Goal: Task Accomplishment & Management: Manage account settings

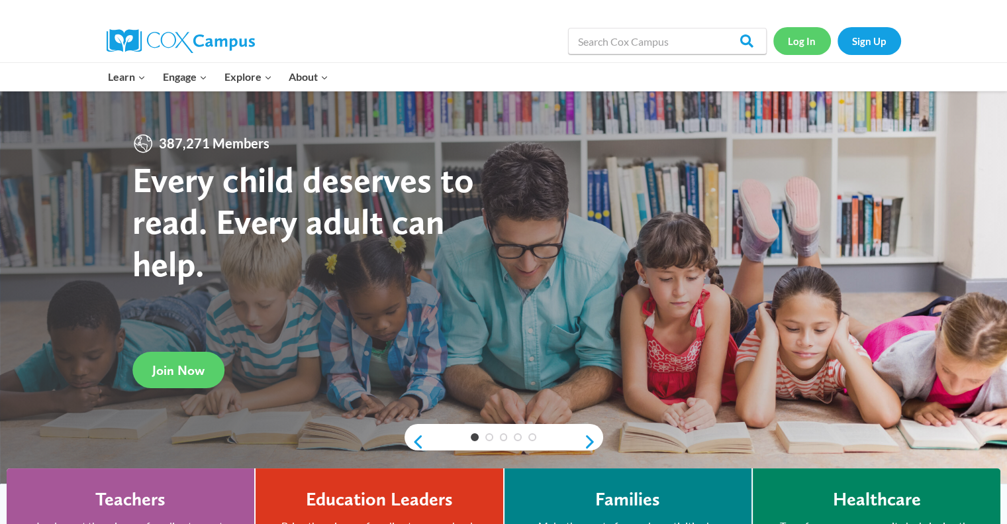
click at [807, 36] on link "Log In" at bounding box center [802, 40] width 58 height 27
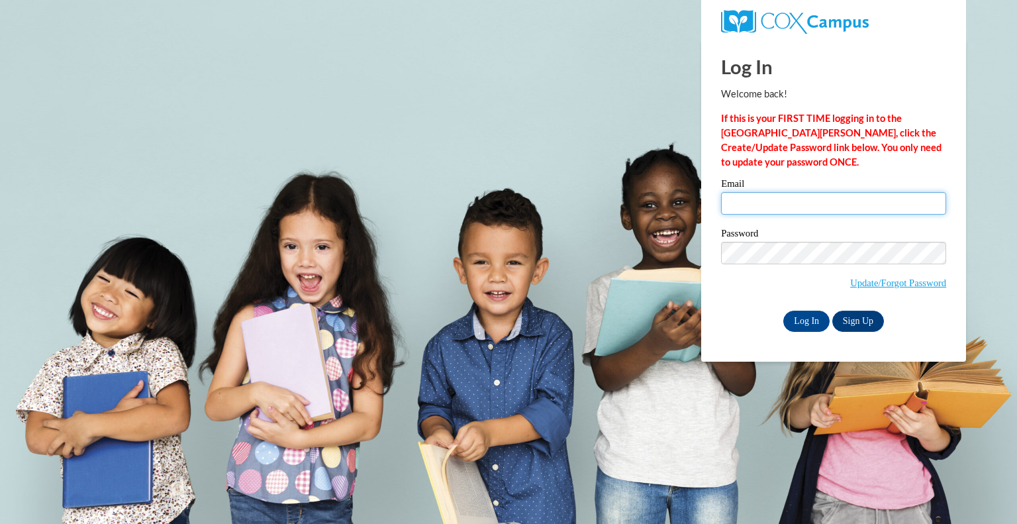
click at [758, 195] on input "Email" at bounding box center [833, 203] width 225 height 23
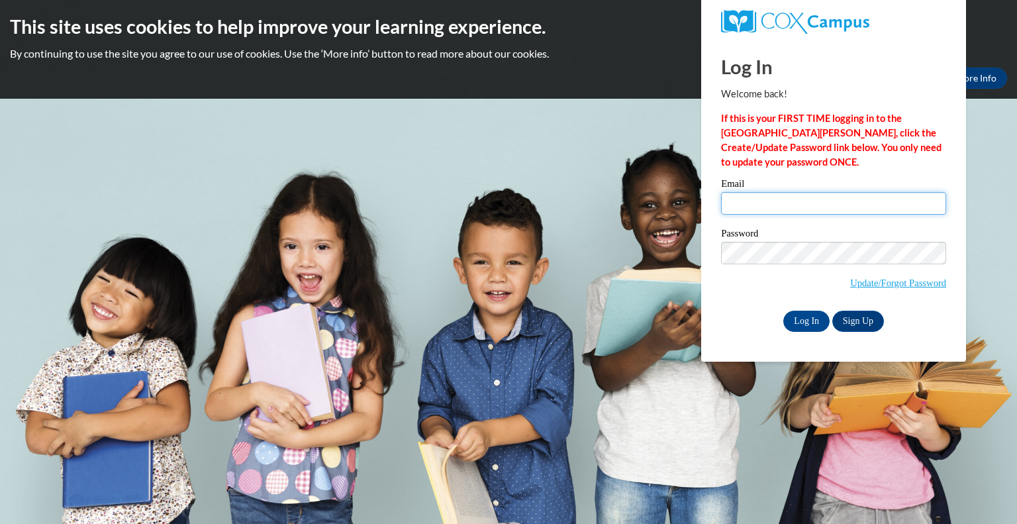
type input "[EMAIL_ADDRESS][DOMAIN_NAME]"
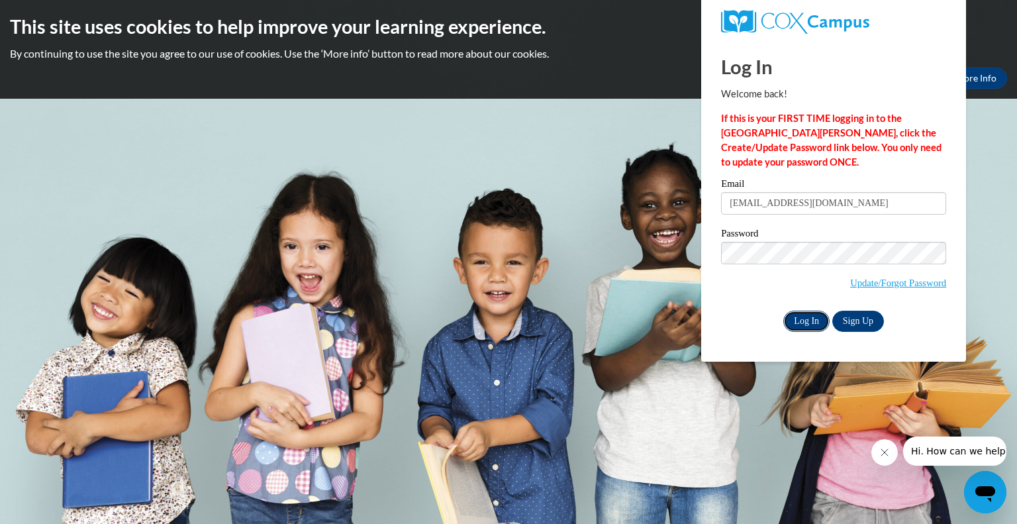
click at [792, 319] on input "Log In" at bounding box center [806, 321] width 46 height 21
